Goal: Task Accomplishment & Management: Manage account settings

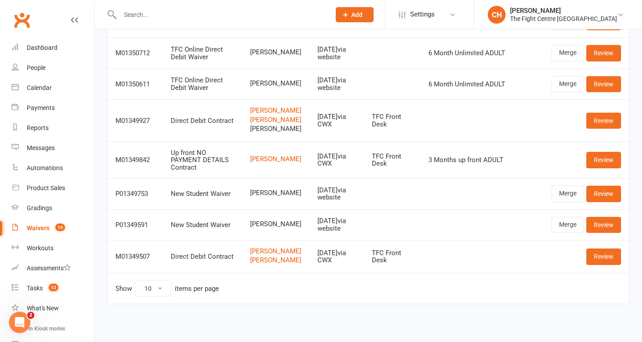
scroll to position [204, 0]
click at [597, 258] on link "Review" at bounding box center [603, 257] width 35 height 16
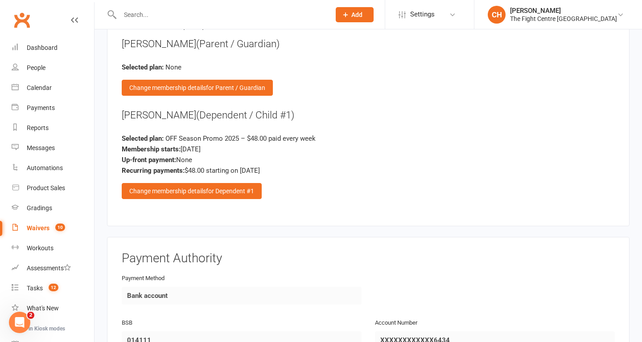
scroll to position [2316, 0]
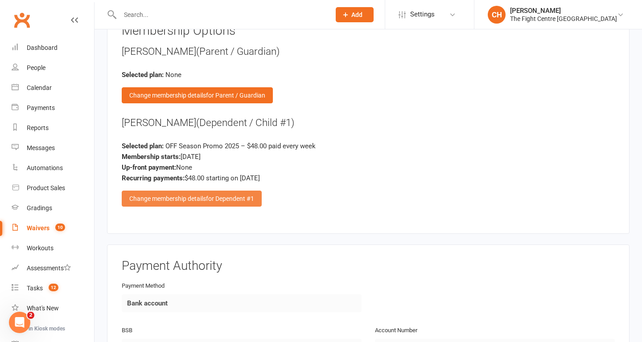
click at [248, 199] on span "for Dependent #1" at bounding box center [230, 198] width 48 height 7
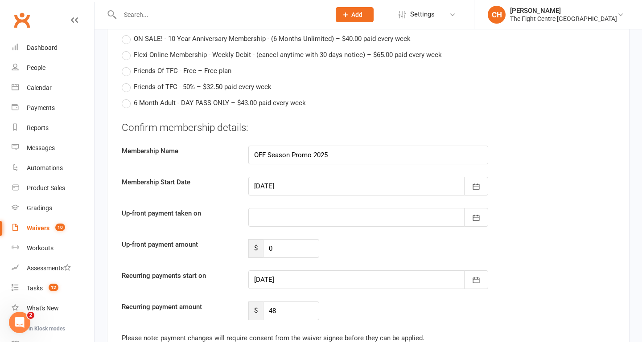
scroll to position [2873, 0]
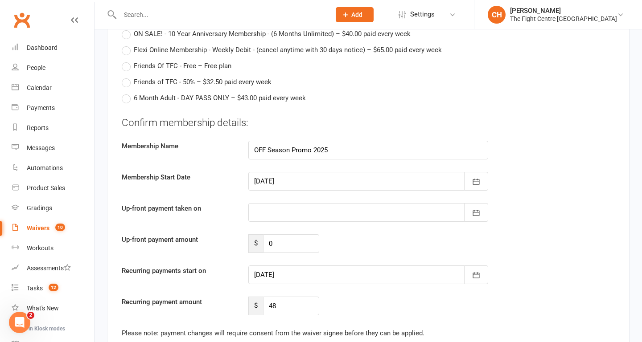
click at [355, 177] on div at bounding box center [368, 181] width 240 height 19
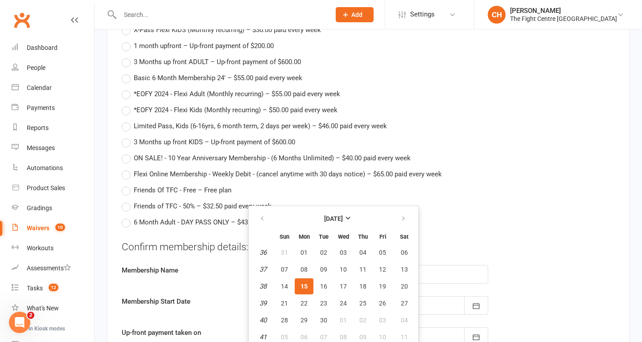
scroll to position [2768, 0]
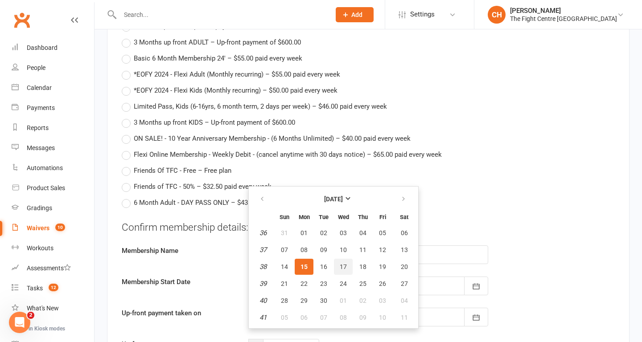
click at [345, 267] on span "17" at bounding box center [343, 266] width 7 height 7
type input "[DATE]"
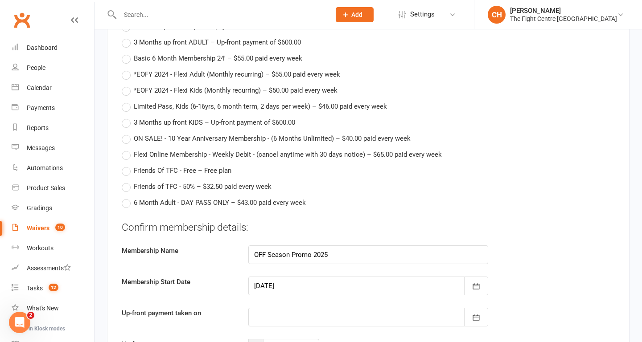
type input "[DATE]"
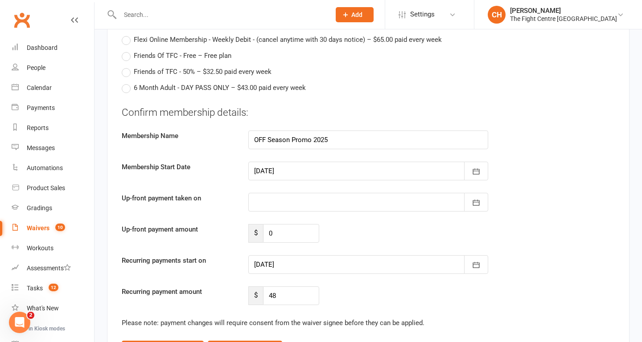
scroll to position [2887, 0]
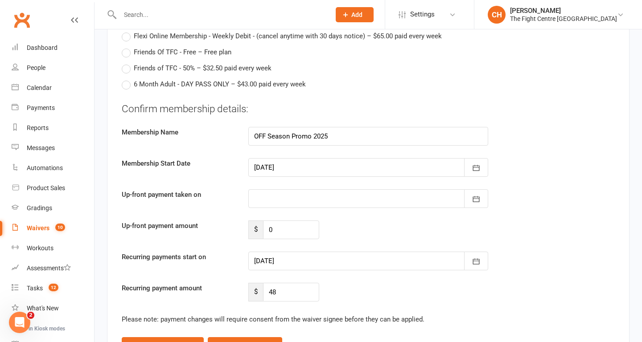
click at [344, 169] on div at bounding box center [368, 167] width 240 height 19
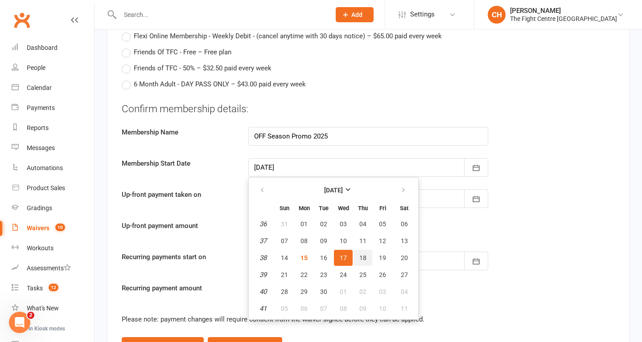
click at [365, 257] on span "18" at bounding box center [362, 258] width 7 height 7
type input "[DATE]"
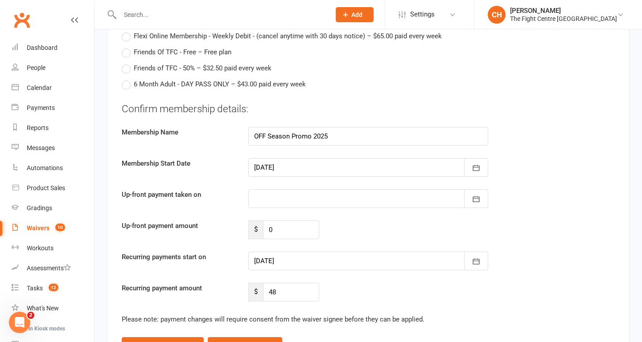
type input "[DATE]"
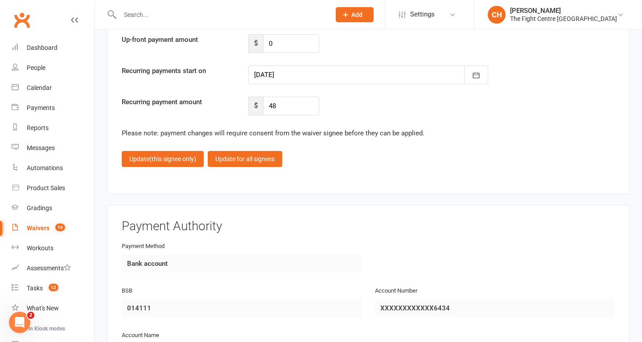
scroll to position [3085, 0]
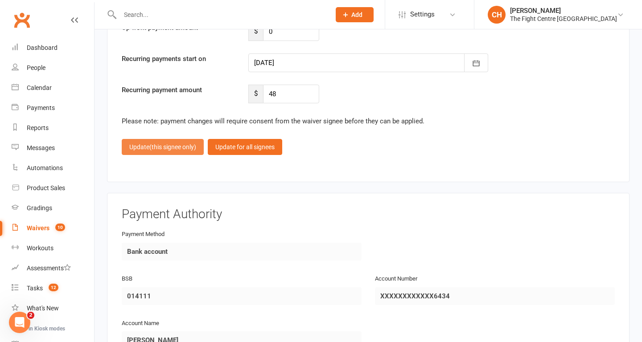
click at [164, 152] on button "Update (this signee only)" at bounding box center [163, 147] width 82 height 16
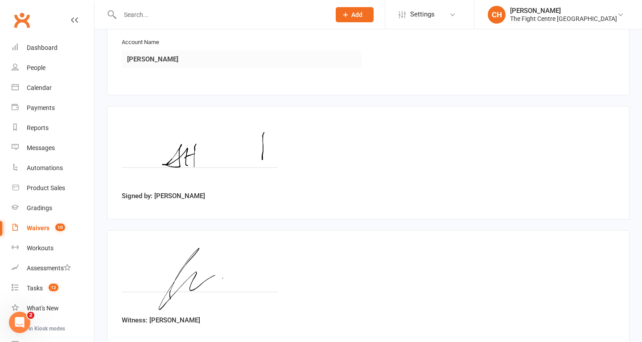
scroll to position [2706, 0]
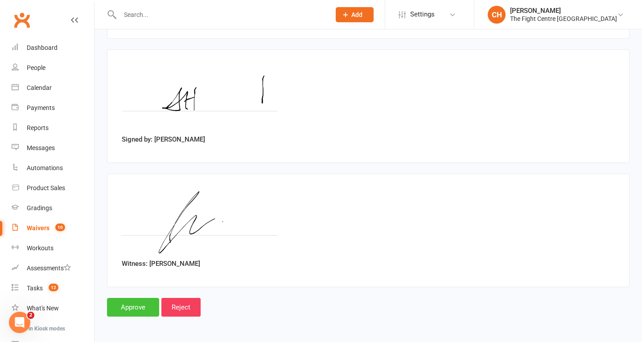
click at [120, 310] on input "Approve" at bounding box center [133, 307] width 52 height 19
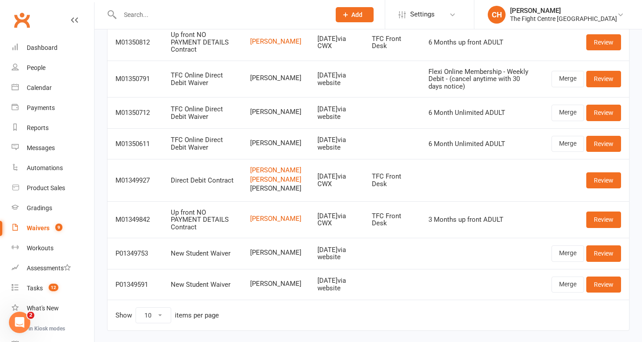
scroll to position [164, 0]
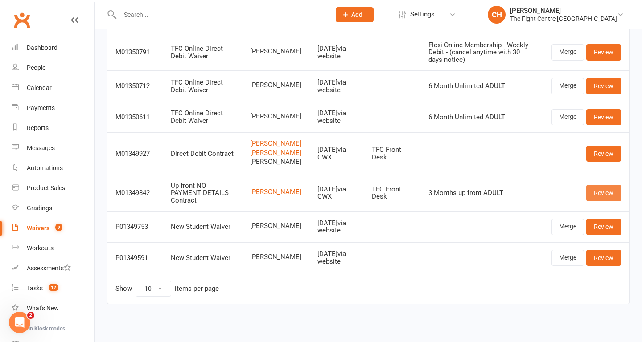
click at [608, 195] on link "Review" at bounding box center [603, 193] width 35 height 16
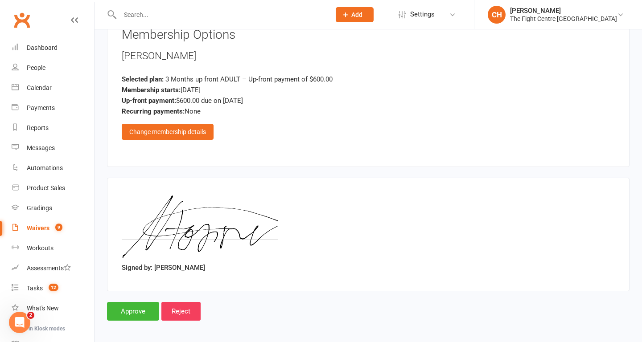
scroll to position [908, 0]
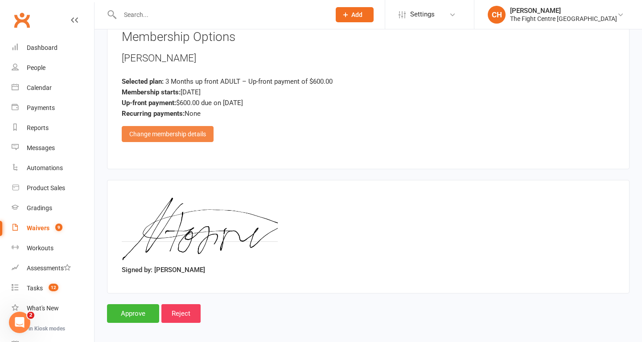
click at [180, 138] on div "Change membership details" at bounding box center [168, 134] width 92 height 16
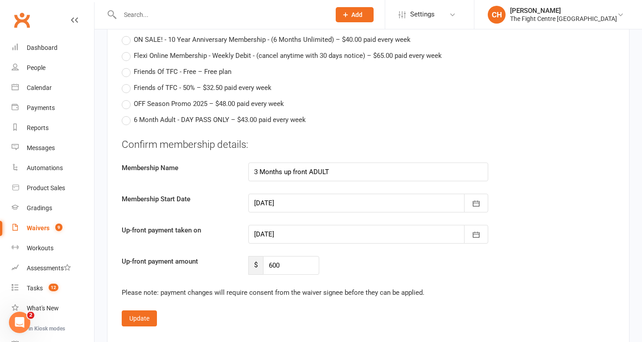
scroll to position [1440, 0]
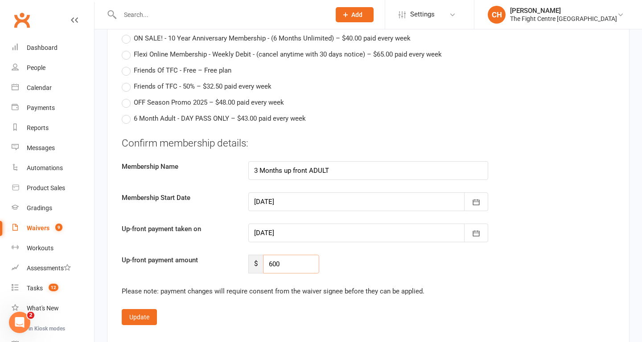
click at [302, 263] on input "600" at bounding box center [291, 264] width 56 height 19
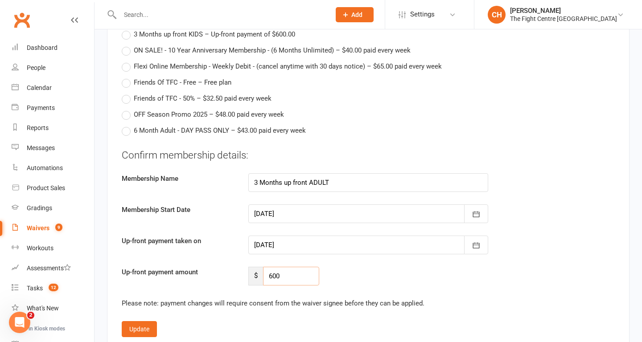
scroll to position [1428, 0]
type input "6"
type input "5"
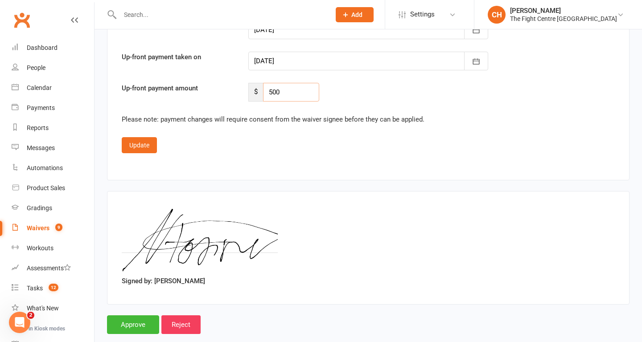
scroll to position [1629, 0]
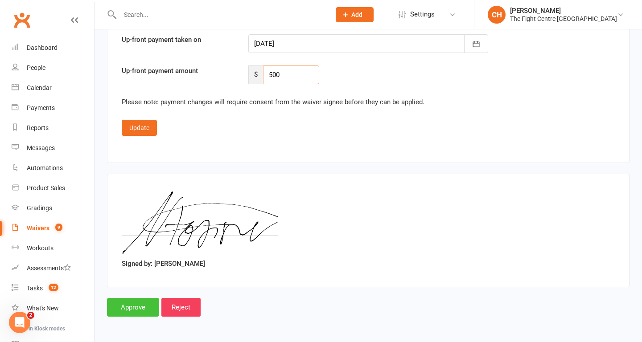
type input "500"
click at [134, 306] on input "Approve" at bounding box center [133, 307] width 52 height 19
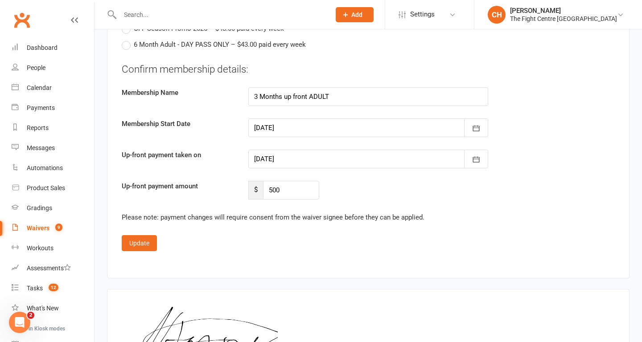
scroll to position [1502, 0]
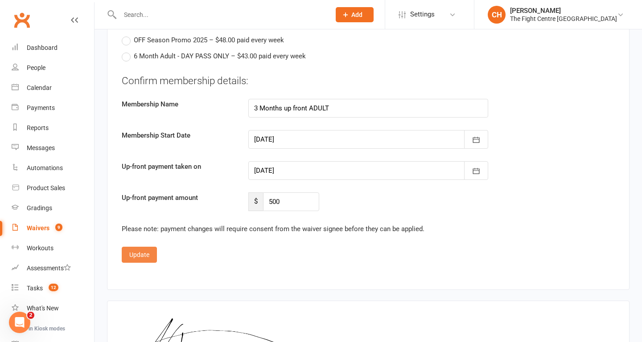
click at [150, 255] on button "Update" at bounding box center [139, 255] width 35 height 16
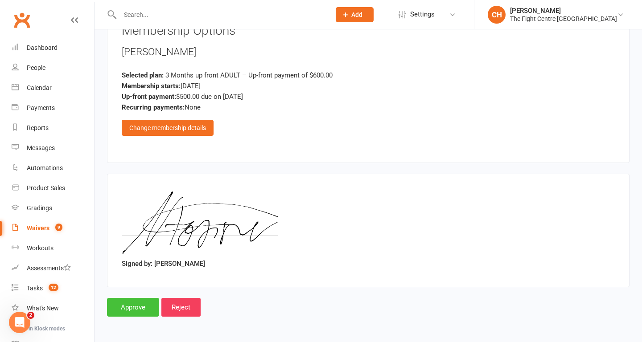
click at [138, 312] on input "Approve" at bounding box center [133, 307] width 52 height 19
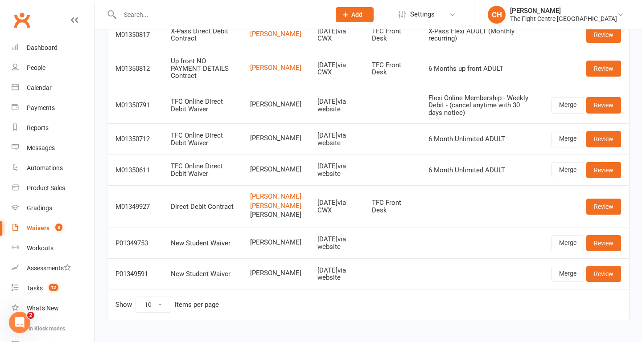
scroll to position [127, 0]
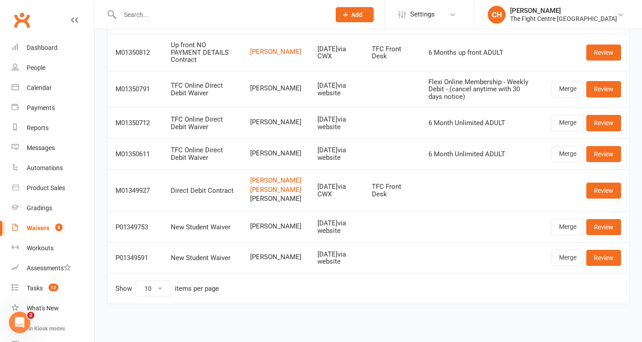
click at [157, 17] on input "text" at bounding box center [220, 14] width 207 height 12
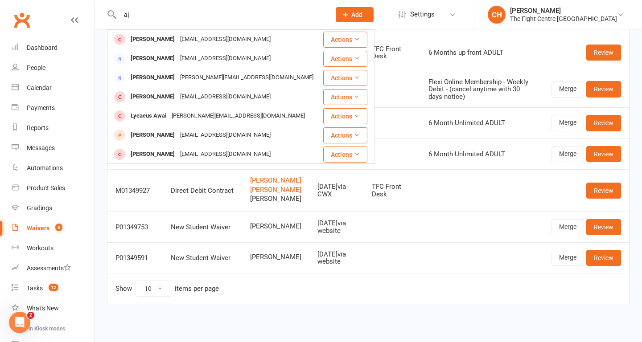
type input "a"
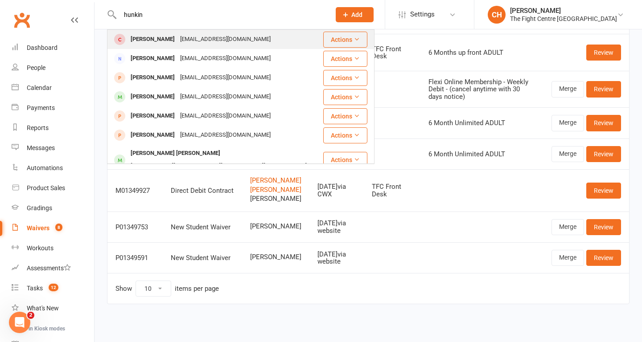
type input "hunkin"
click at [141, 36] on div "[PERSON_NAME]" at bounding box center [152, 39] width 49 height 13
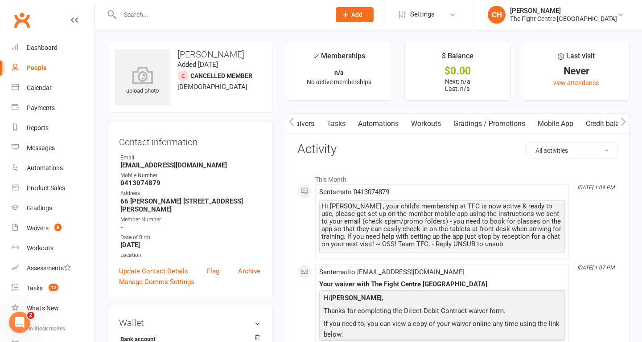
scroll to position [0, 210]
click at [559, 124] on link "Mobile App" at bounding box center [547, 124] width 48 height 21
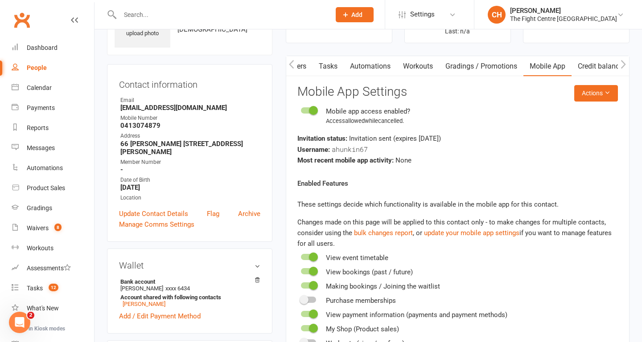
scroll to position [62, 0]
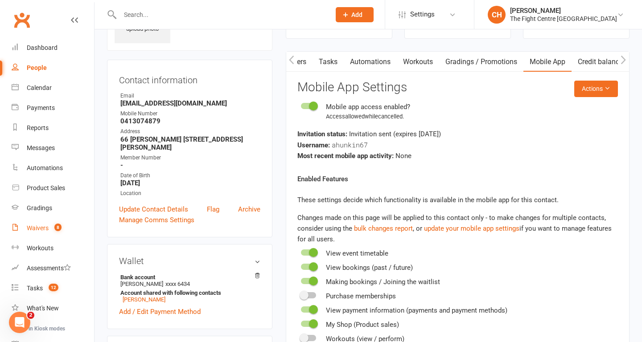
click at [34, 230] on div "Waivers" at bounding box center [38, 228] width 22 height 7
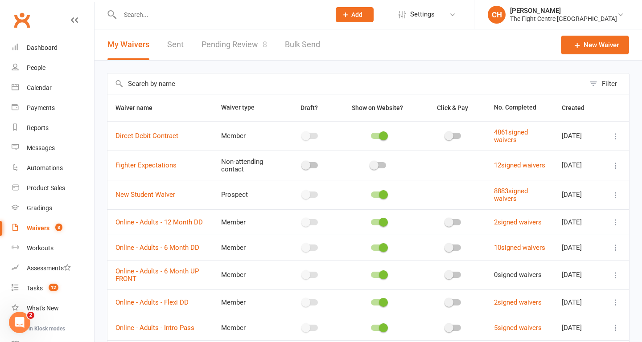
click at [237, 49] on link "Pending Review 8" at bounding box center [235, 44] width 66 height 31
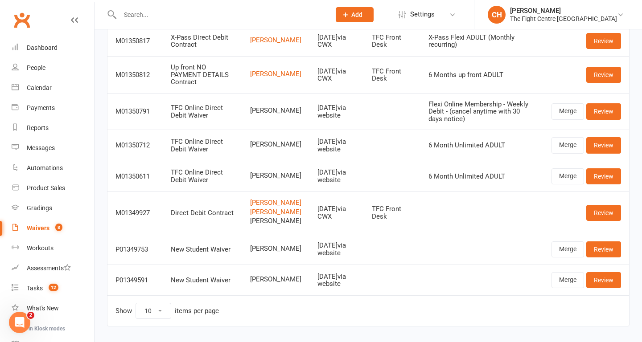
scroll to position [91, 0]
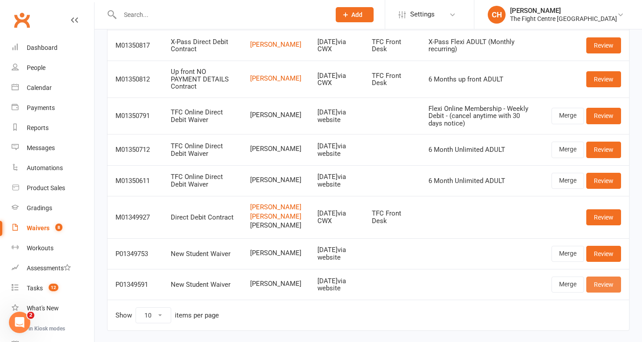
click at [603, 293] on link "Review" at bounding box center [603, 285] width 35 height 16
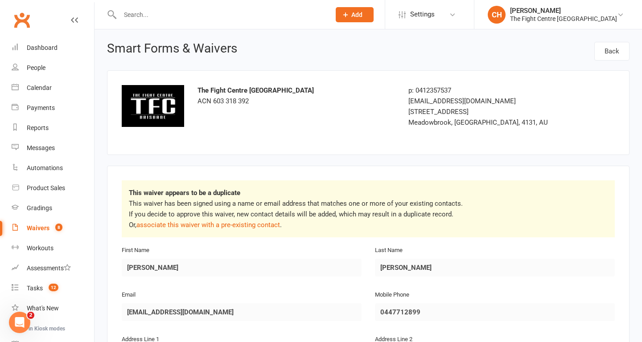
click at [75, 18] on icon at bounding box center [74, 19] width 7 height 7
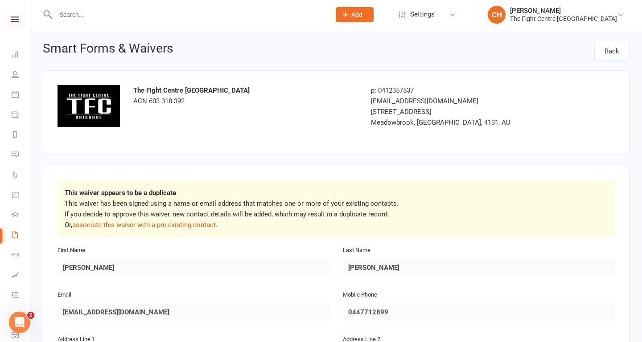
click at [17, 18] on icon at bounding box center [15, 19] width 8 height 6
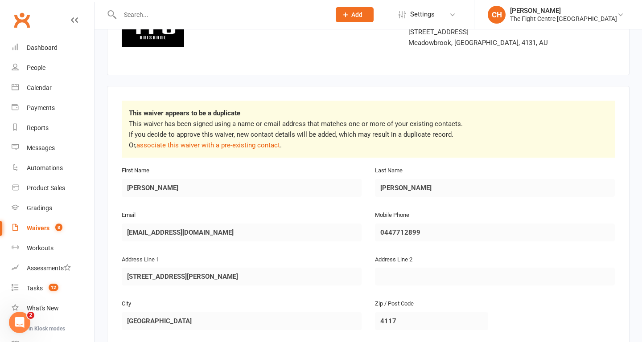
scroll to position [78, 0]
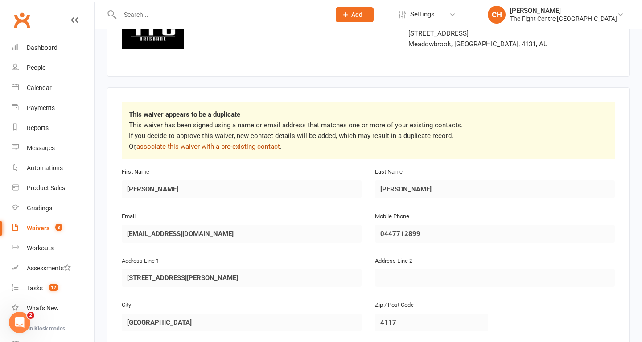
click at [271, 149] on link "associate this waiver with a pre-existing contact" at bounding box center [208, 147] width 144 height 8
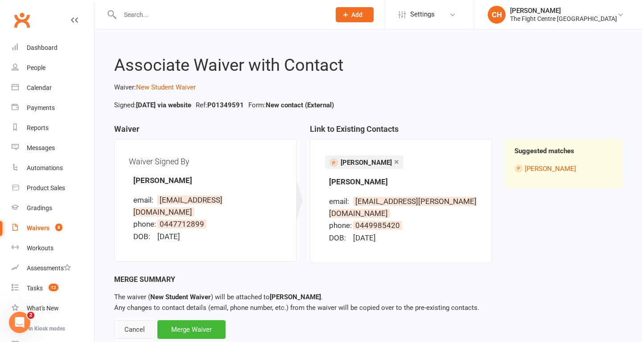
click at [129, 321] on div "Cancel" at bounding box center [134, 330] width 41 height 19
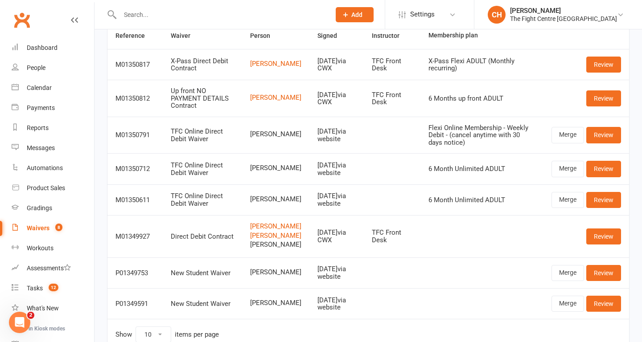
scroll to position [127, 0]
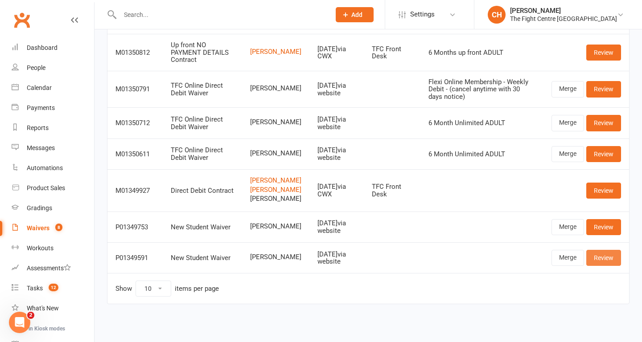
click at [602, 257] on link "Review" at bounding box center [603, 258] width 35 height 16
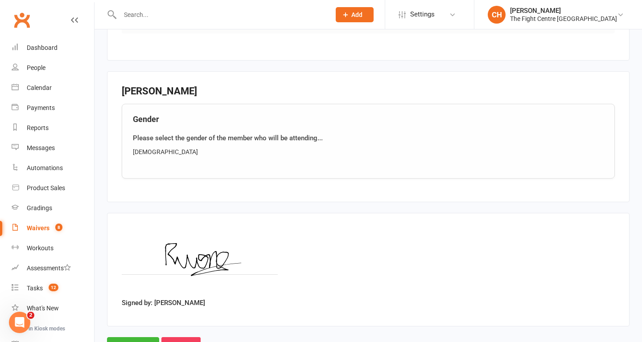
scroll to position [659, 0]
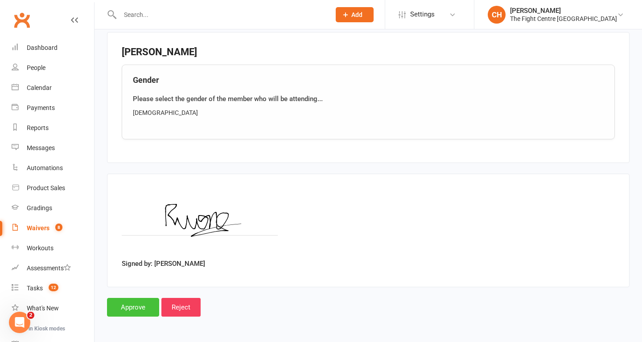
click at [134, 310] on input "Approve" at bounding box center [133, 307] width 52 height 19
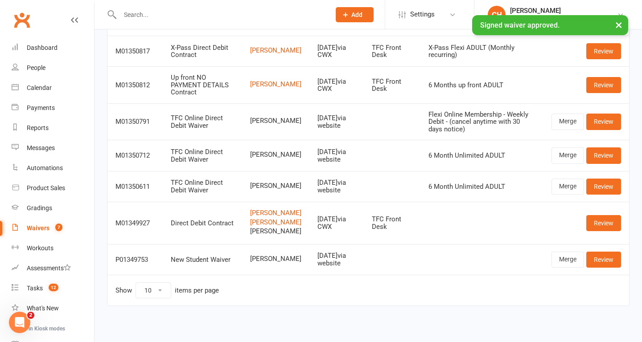
scroll to position [85, 0]
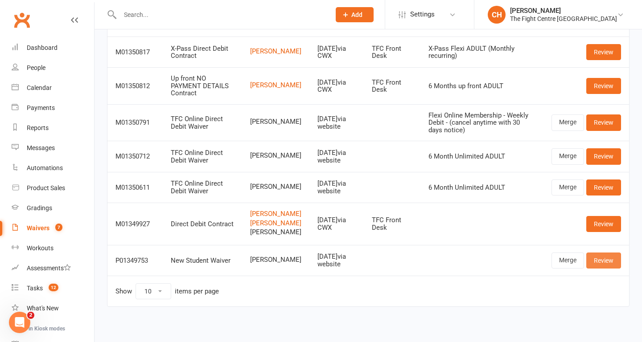
click at [606, 269] on link "Review" at bounding box center [603, 261] width 35 height 16
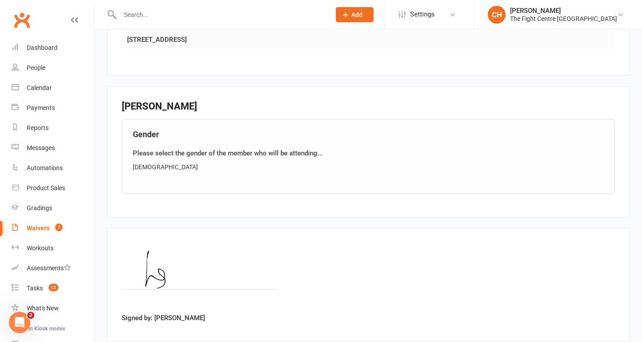
scroll to position [595, 0]
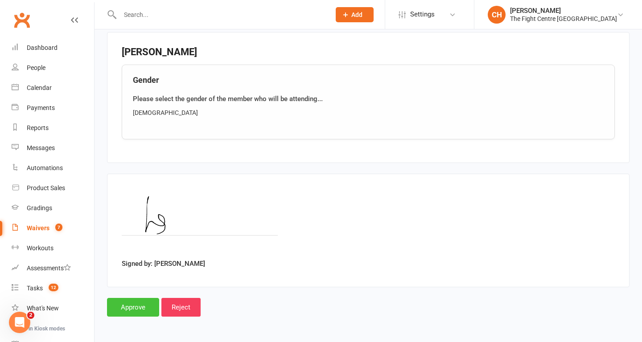
click at [141, 304] on input "Approve" at bounding box center [133, 307] width 52 height 19
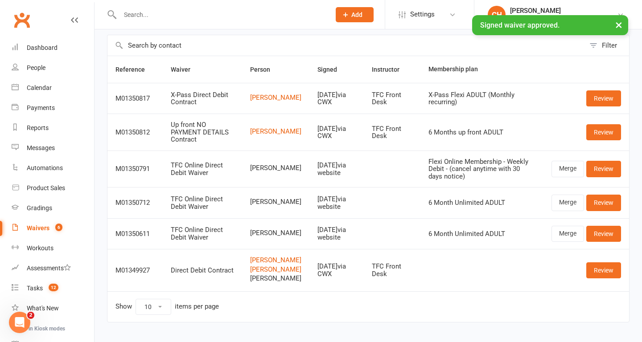
scroll to position [65, 0]
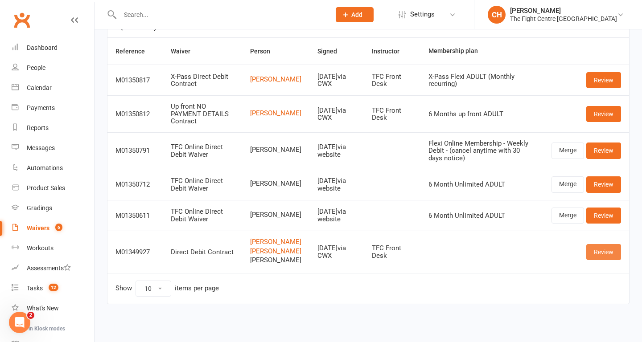
click at [611, 250] on link "Review" at bounding box center [603, 252] width 35 height 16
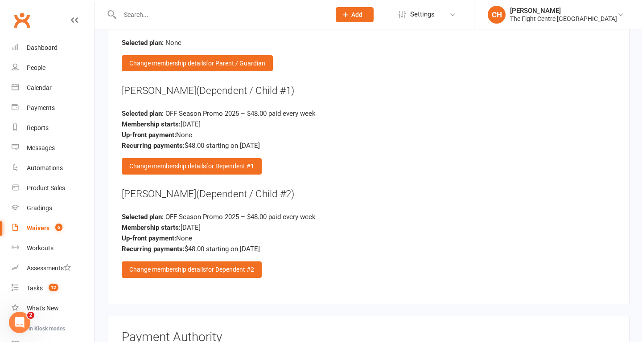
scroll to position [2674, 0]
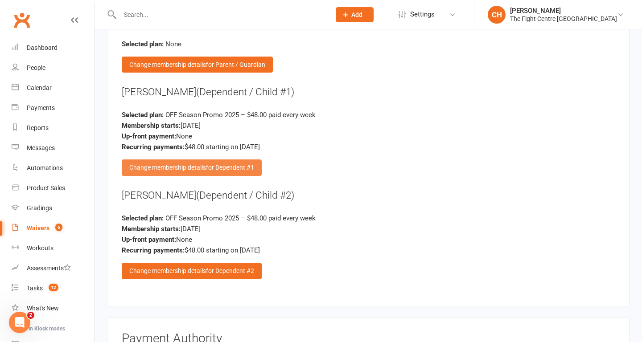
click at [203, 166] on div "Change membership details for Dependent #1" at bounding box center [192, 168] width 140 height 16
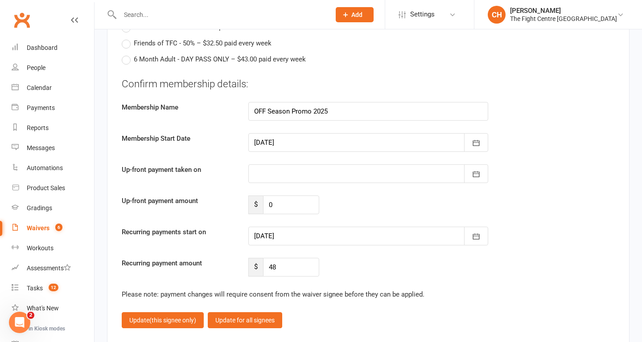
scroll to position [3260, 0]
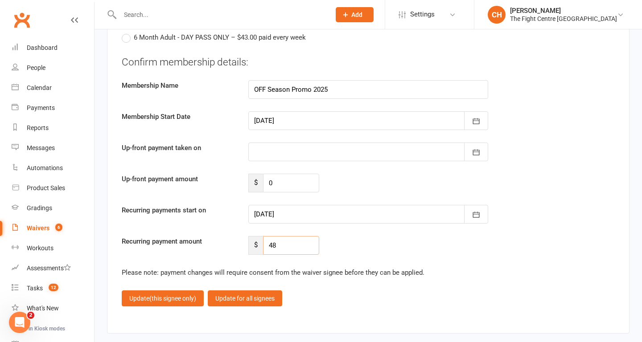
click at [298, 245] on input "48" at bounding box center [291, 245] width 56 height 19
type input "43.2"
click at [166, 298] on span "(this signee only)" at bounding box center [172, 298] width 47 height 7
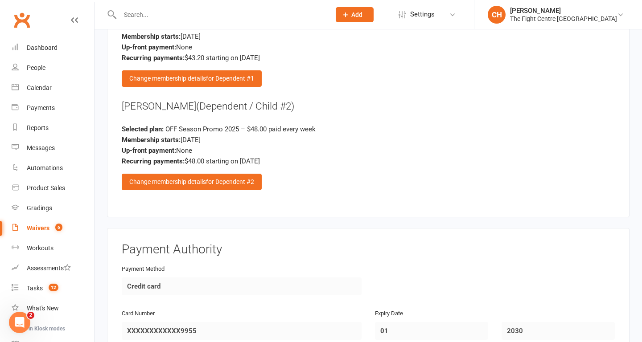
scroll to position [2745, 0]
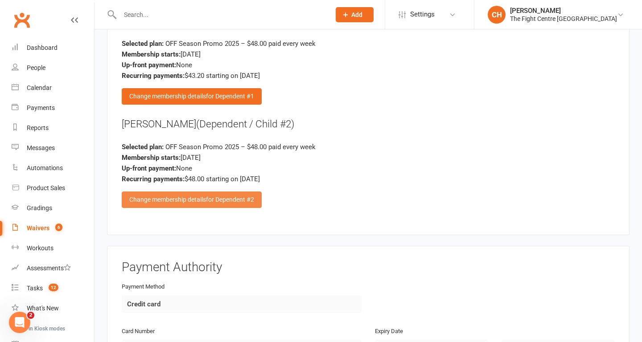
click at [214, 195] on div "Change membership details for Dependent #2" at bounding box center [192, 200] width 140 height 16
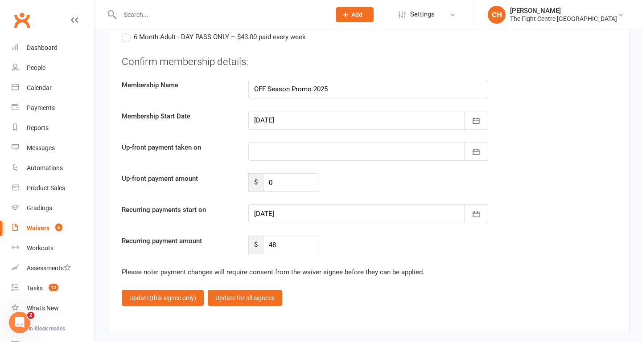
scroll to position [3262, 0]
click at [311, 247] on input "48" at bounding box center [291, 244] width 56 height 19
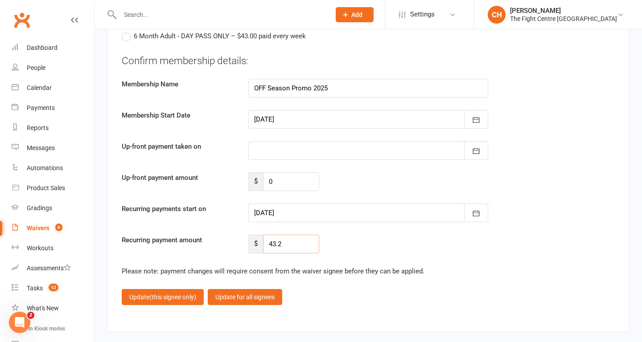
type input "43.2"
click at [292, 115] on div at bounding box center [368, 119] width 240 height 19
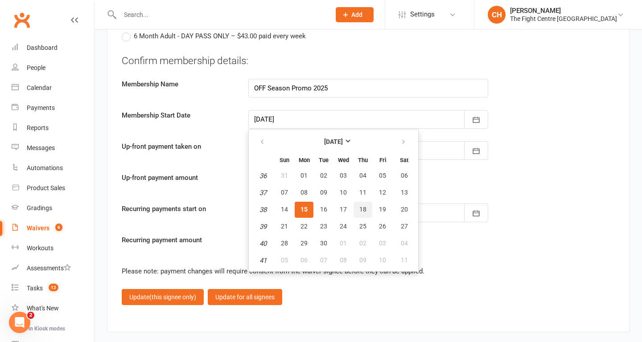
click at [363, 212] on span "18" at bounding box center [362, 209] width 7 height 7
type input "[DATE]"
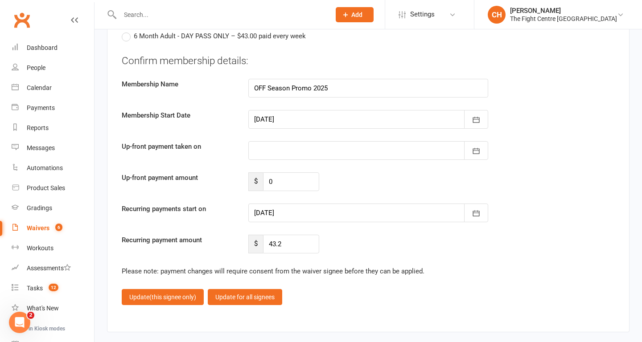
type input "[DATE]"
click at [162, 300] on span "(this signee only)" at bounding box center [172, 297] width 47 height 7
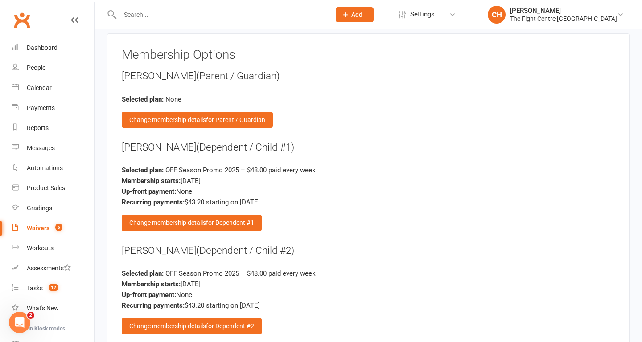
scroll to position [2619, 0]
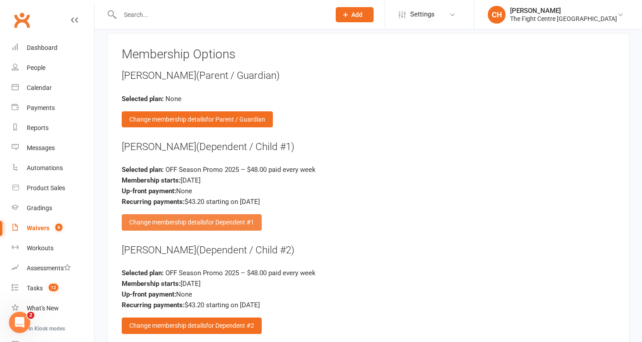
click at [202, 220] on div "Change membership details for Dependent #1" at bounding box center [192, 222] width 140 height 16
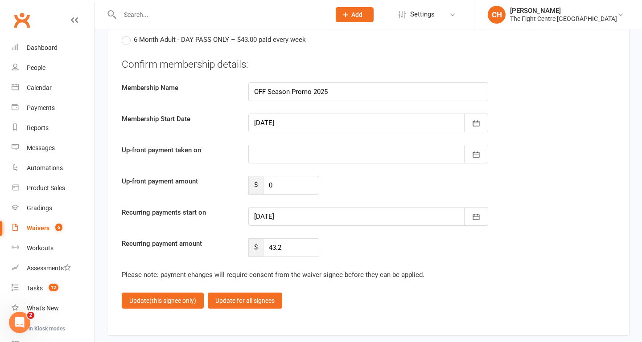
scroll to position [3257, 0]
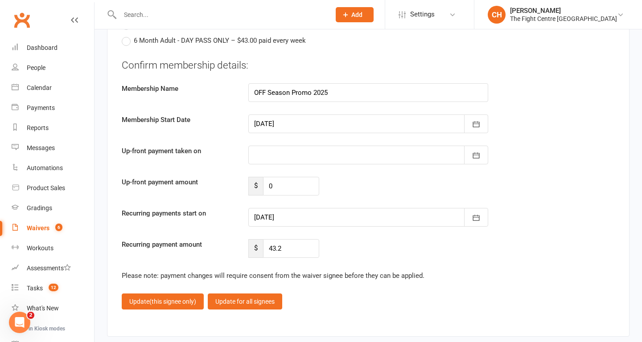
click at [292, 127] on div at bounding box center [368, 124] width 240 height 19
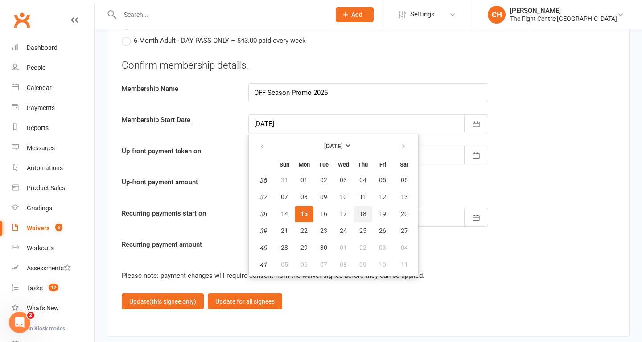
click at [363, 210] on button "18" at bounding box center [363, 214] width 19 height 16
type input "[DATE]"
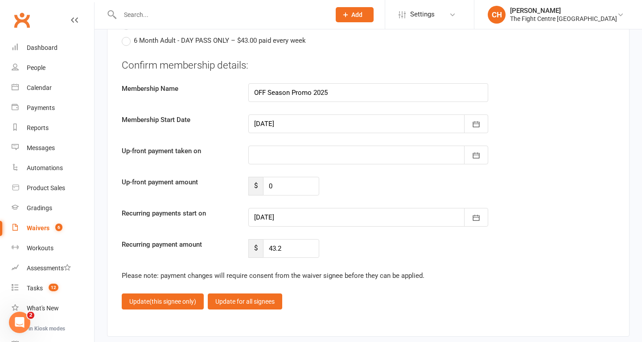
type input "[DATE]"
click at [162, 302] on span "(this signee only)" at bounding box center [172, 301] width 47 height 7
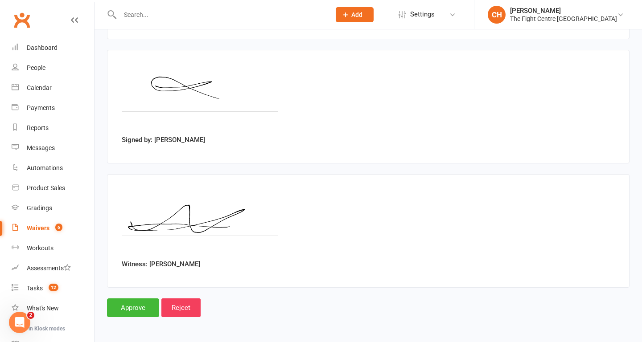
scroll to position [3136, 0]
click at [129, 310] on input "Approve" at bounding box center [133, 307] width 52 height 19
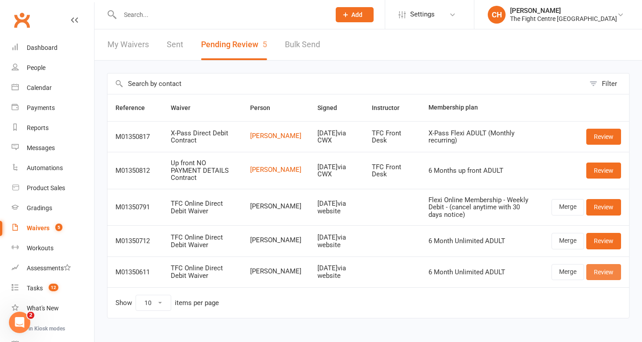
click at [608, 274] on link "Review" at bounding box center [603, 272] width 35 height 16
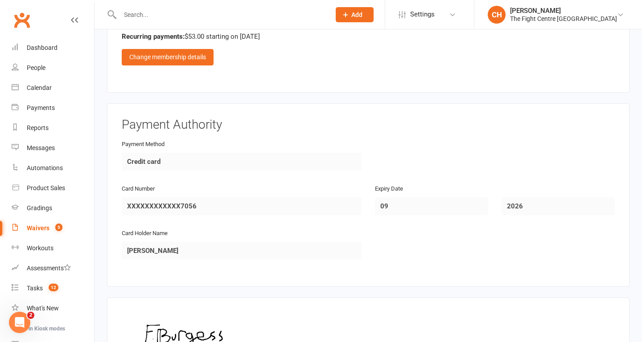
scroll to position [1005, 0]
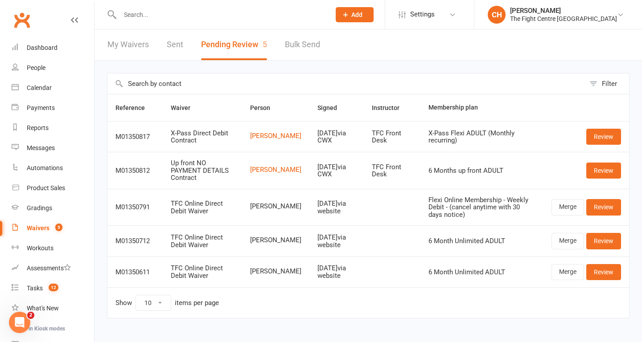
scroll to position [15, 0]
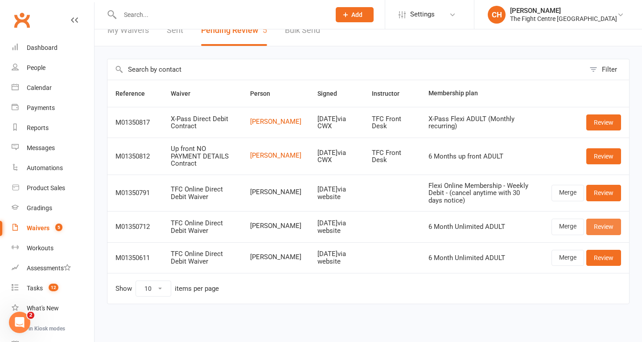
click at [603, 227] on link "Review" at bounding box center [603, 227] width 35 height 16
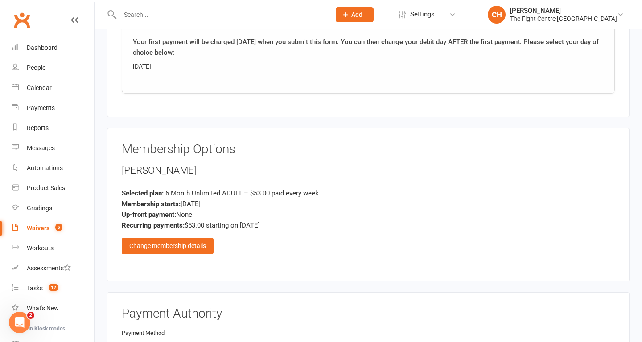
scroll to position [709, 0]
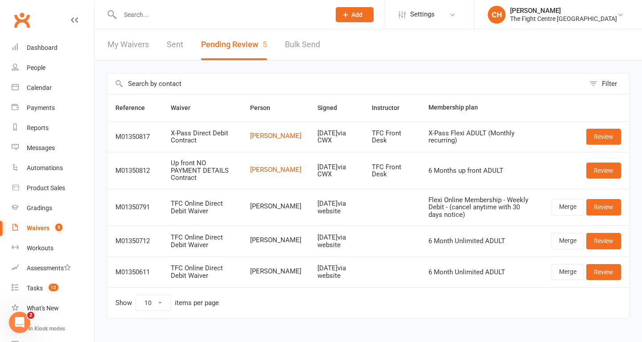
scroll to position [15, 0]
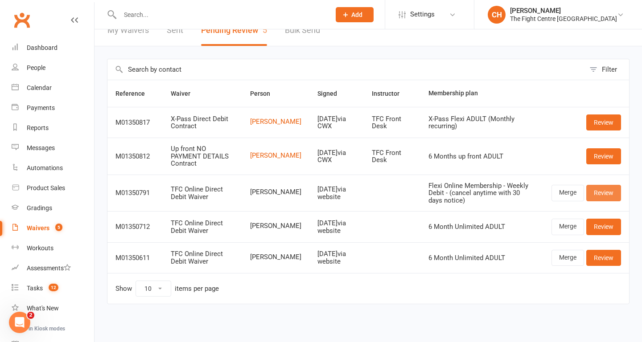
click at [608, 191] on link "Review" at bounding box center [603, 193] width 35 height 16
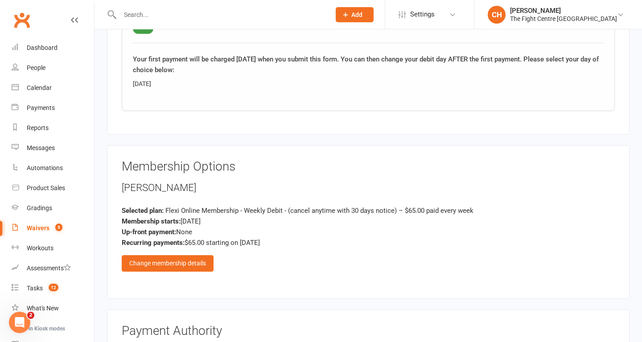
scroll to position [818, 0]
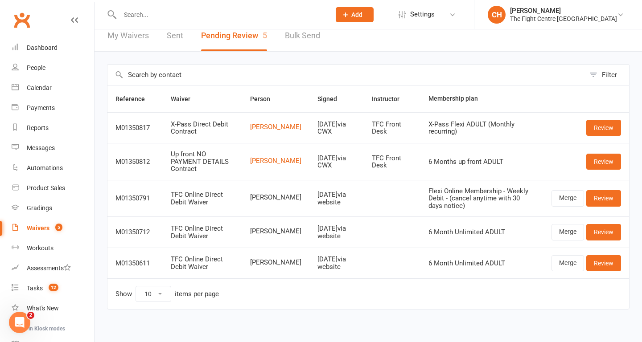
scroll to position [15, 0]
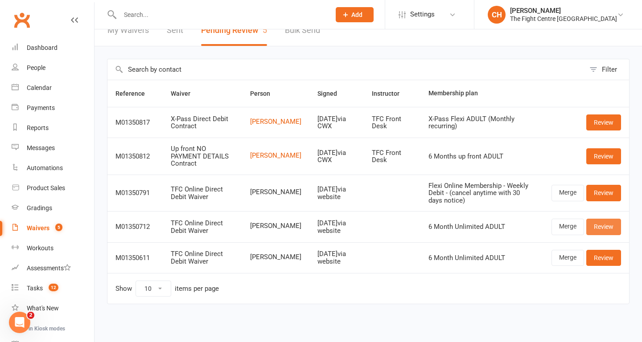
click at [608, 224] on link "Review" at bounding box center [603, 227] width 35 height 16
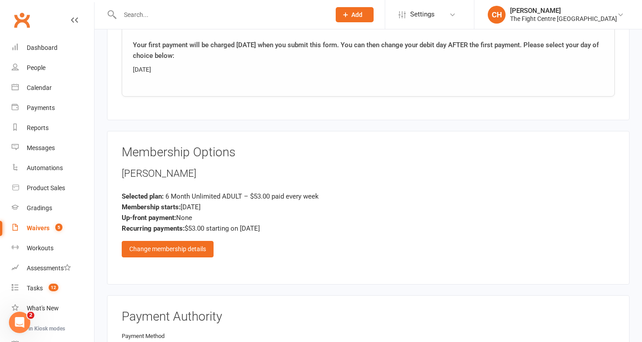
scroll to position [831, 0]
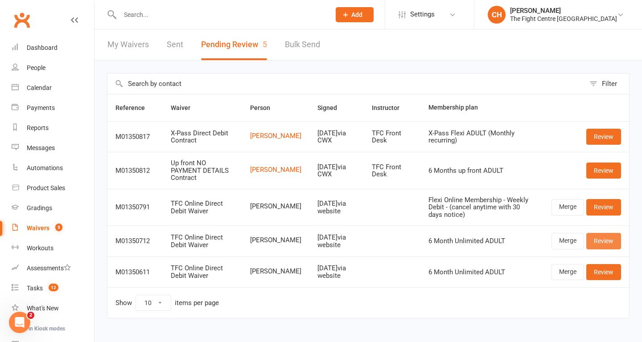
click at [602, 238] on link "Review" at bounding box center [603, 241] width 35 height 16
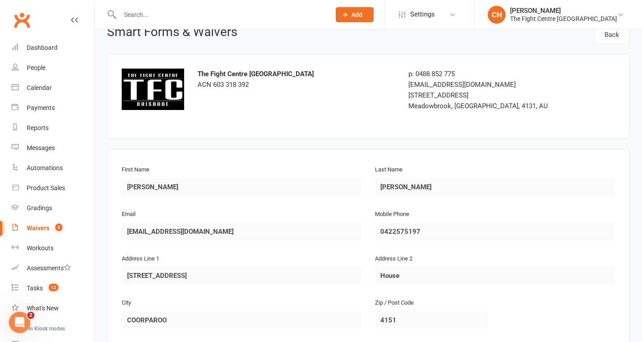
scroll to position [14, 0]
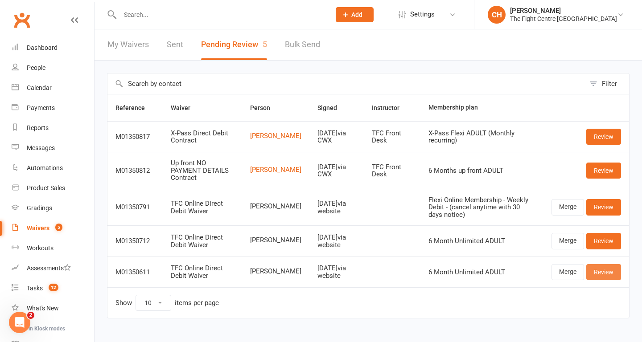
click at [605, 275] on link "Review" at bounding box center [603, 272] width 35 height 16
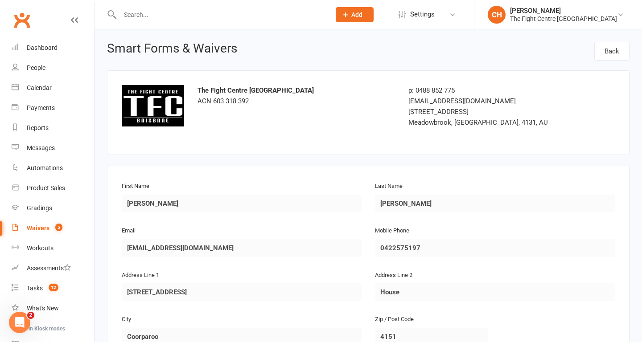
click at [489, 283] on div "Address Line 2 House" at bounding box center [495, 286] width 240 height 32
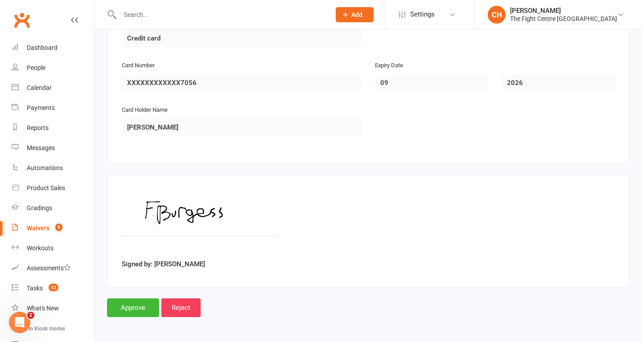
scroll to position [1148, 0]
click at [136, 305] on input "Approve" at bounding box center [133, 307] width 52 height 19
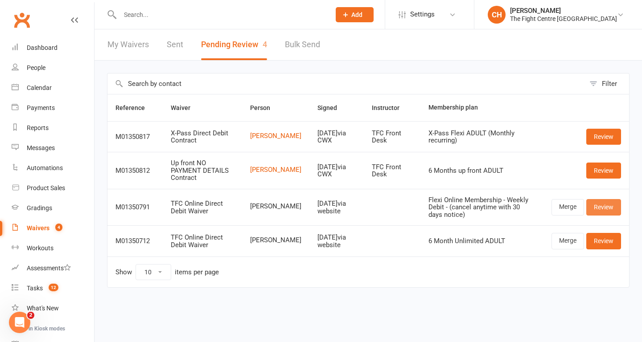
click at [606, 203] on link "Review" at bounding box center [603, 207] width 35 height 16
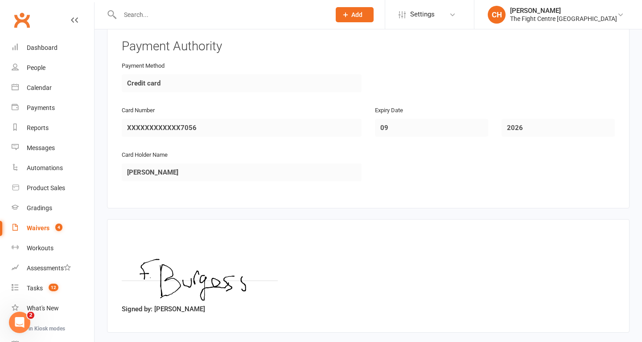
scroll to position [1212, 0]
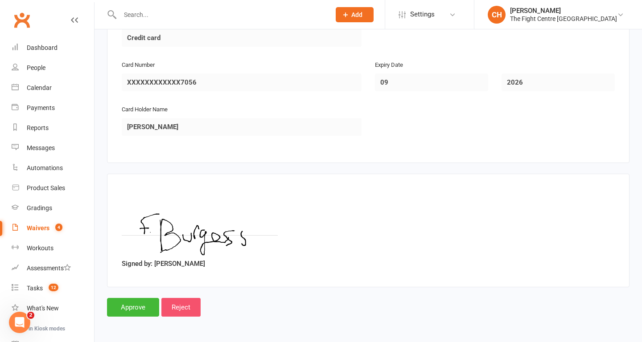
click at [193, 308] on input "Reject" at bounding box center [180, 307] width 39 height 19
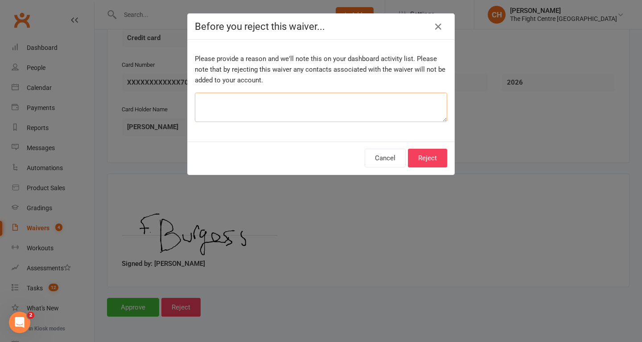
click at [356, 102] on textarea at bounding box center [321, 107] width 252 height 29
type textarea "duplicate submissions"
click at [434, 162] on button "Reject" at bounding box center [427, 158] width 39 height 19
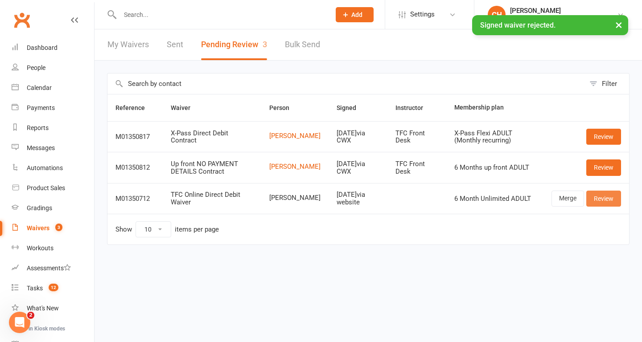
click at [596, 201] on link "Review" at bounding box center [603, 199] width 35 height 16
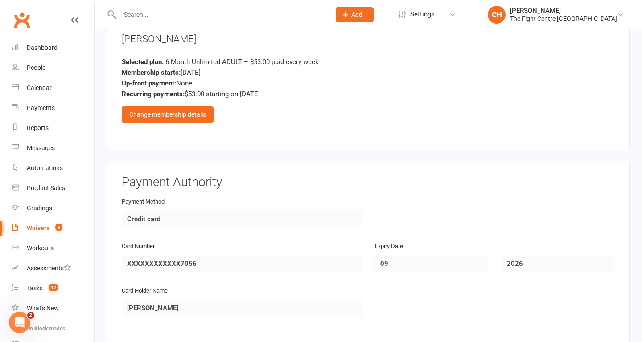
scroll to position [1212, 0]
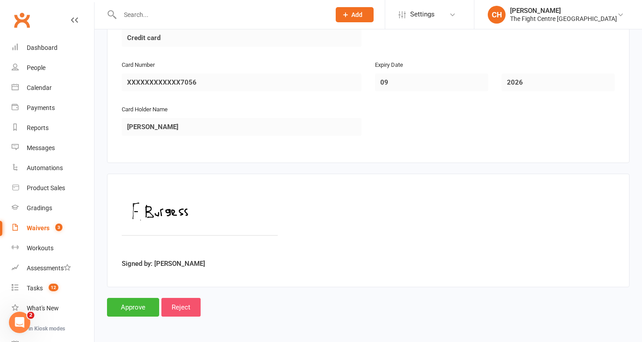
click at [187, 308] on input "Reject" at bounding box center [180, 307] width 39 height 19
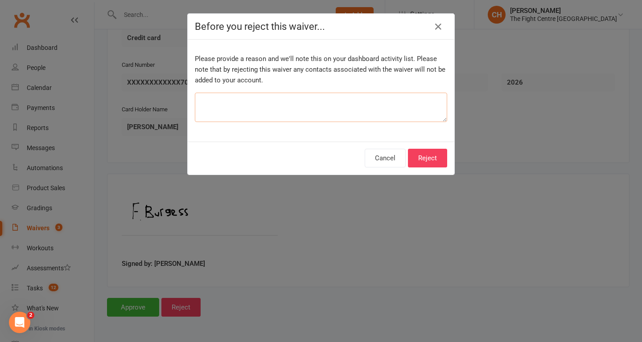
click at [259, 104] on textarea at bounding box center [321, 107] width 252 height 29
type textarea "t"
type textarea "duplicate submission"
click at [441, 159] on button "Reject" at bounding box center [427, 158] width 39 height 19
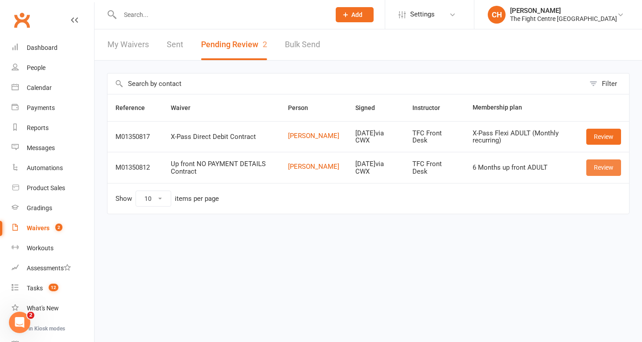
click at [609, 169] on link "Review" at bounding box center [603, 168] width 35 height 16
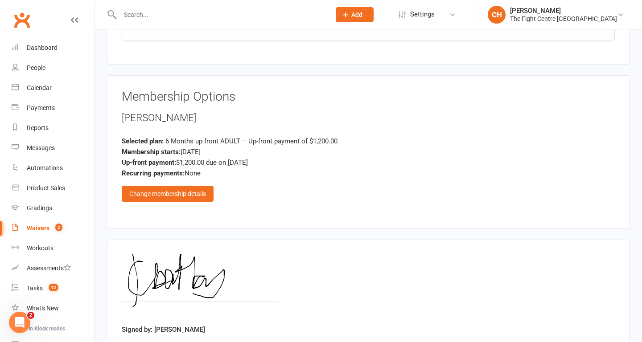
scroll to position [854, 0]
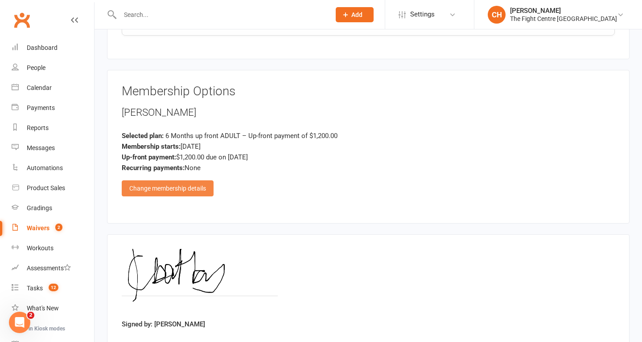
click at [161, 189] on div "Change membership details" at bounding box center [168, 189] width 92 height 16
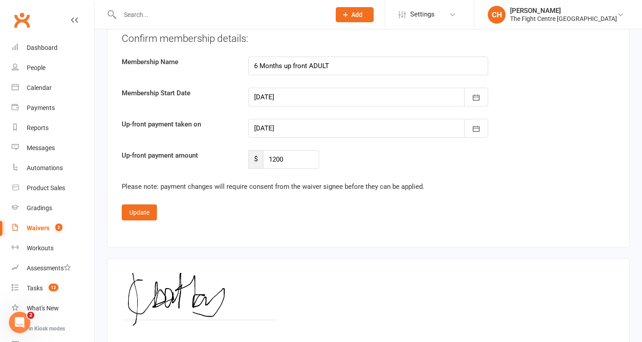
scroll to position [1547, 0]
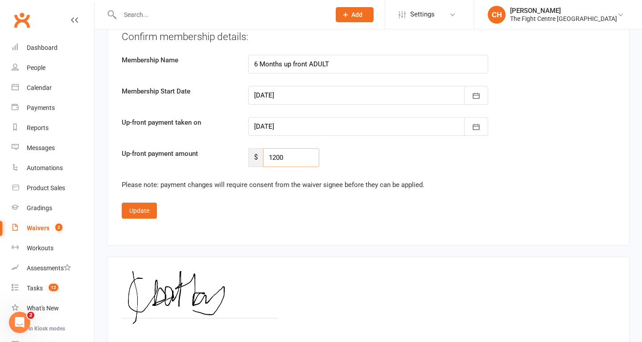
click at [292, 153] on input "1200" at bounding box center [291, 157] width 56 height 19
type input "1100"
click at [134, 216] on button "Update" at bounding box center [139, 211] width 35 height 16
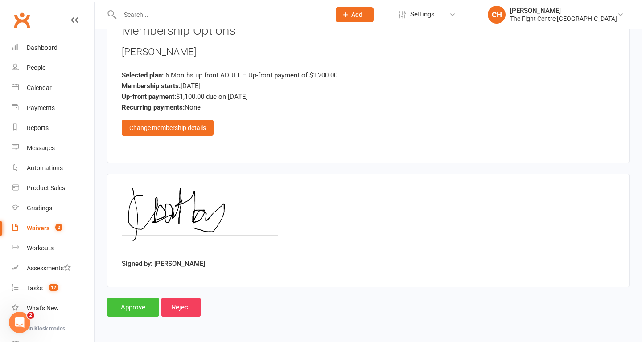
click at [135, 308] on input "Approve" at bounding box center [133, 307] width 52 height 19
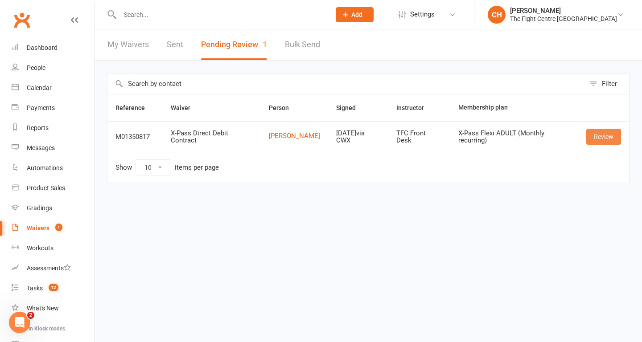
click at [590, 144] on link "Review" at bounding box center [603, 137] width 35 height 16
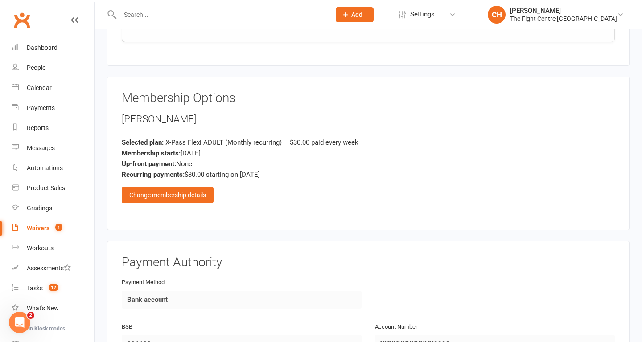
scroll to position [1555, 0]
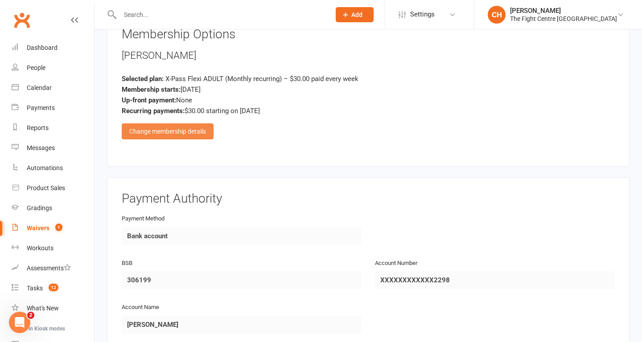
click at [176, 132] on div "Change membership details" at bounding box center [168, 131] width 92 height 16
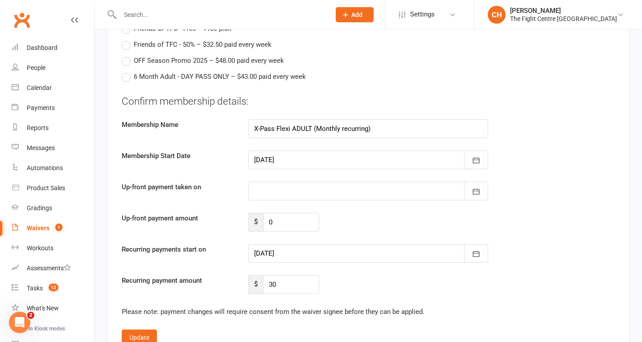
scroll to position [2149, 0]
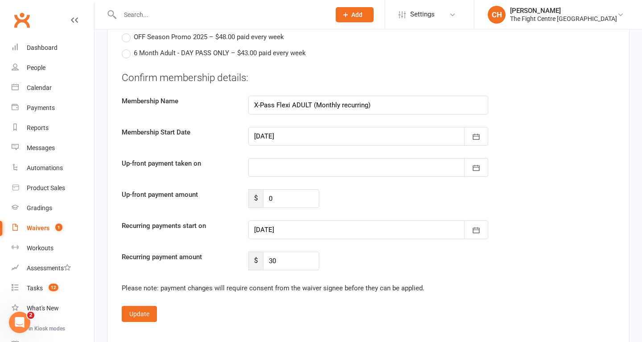
click at [341, 232] on div at bounding box center [368, 230] width 240 height 19
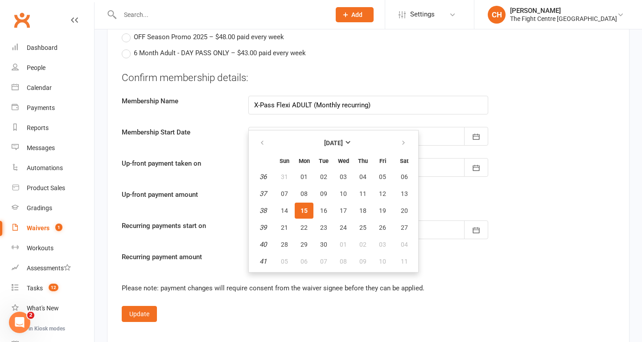
click at [449, 194] on div "Up-front payment amount $ 0" at bounding box center [368, 198] width 506 height 19
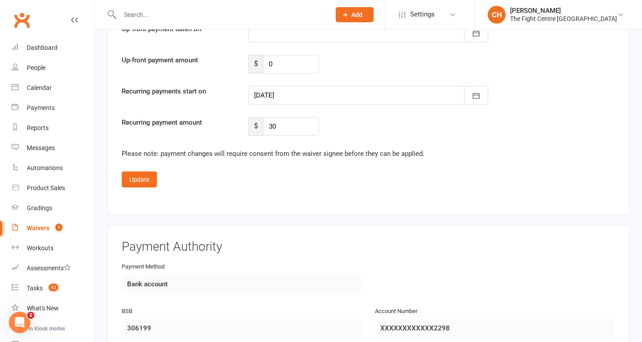
scroll to position [2283, 0]
click at [129, 181] on button "Update" at bounding box center [139, 180] width 35 height 16
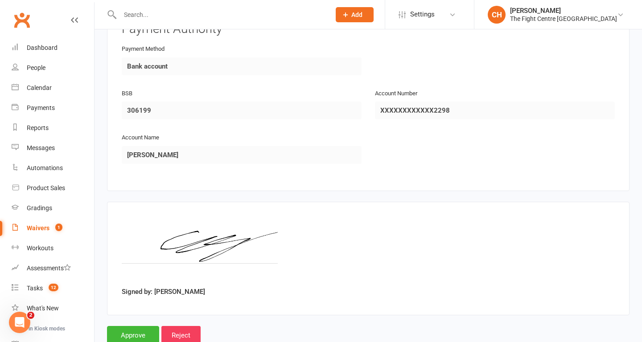
scroll to position [1743, 0]
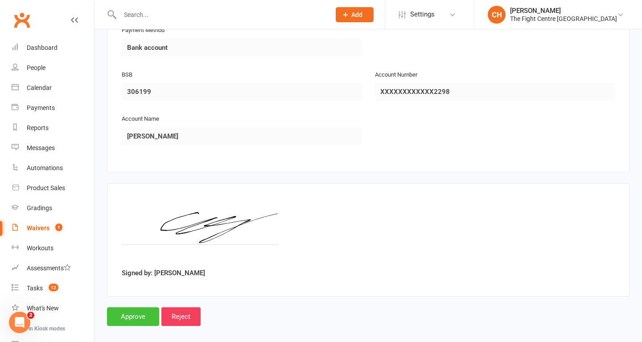
click at [140, 314] on input "Approve" at bounding box center [133, 317] width 52 height 19
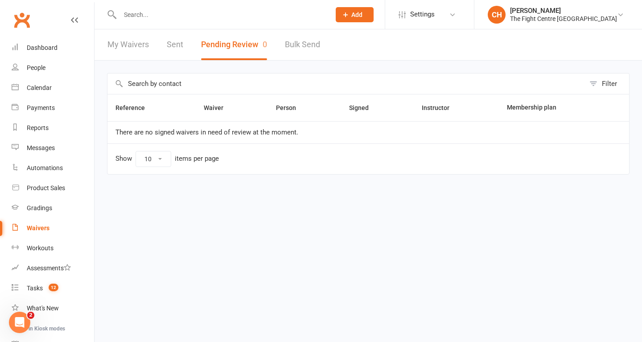
click at [154, 13] on input "text" at bounding box center [220, 14] width 207 height 12
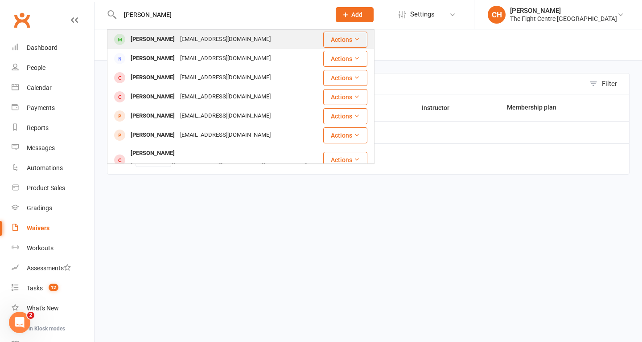
type input "[PERSON_NAME]"
click at [147, 44] on div "[PERSON_NAME]" at bounding box center [152, 39] width 49 height 13
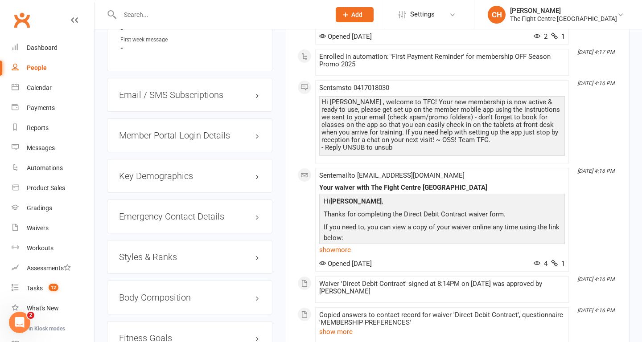
scroll to position [708, 0]
click at [155, 18] on input "text" at bounding box center [220, 14] width 207 height 12
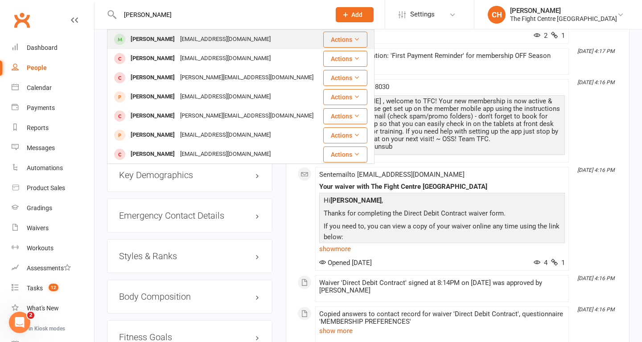
type input "[PERSON_NAME]"
click at [154, 40] on div "[PERSON_NAME]" at bounding box center [152, 39] width 49 height 13
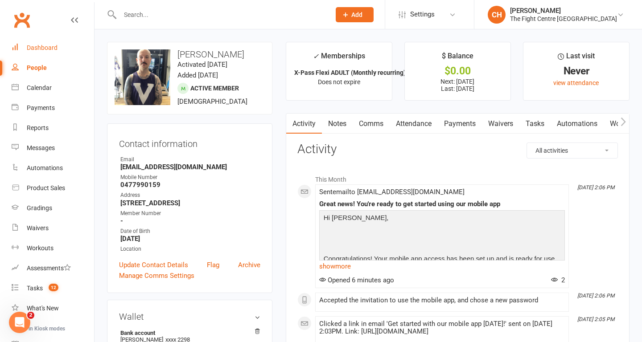
click at [43, 49] on div "Dashboard" at bounding box center [42, 47] width 31 height 7
